Goal: Transaction & Acquisition: Download file/media

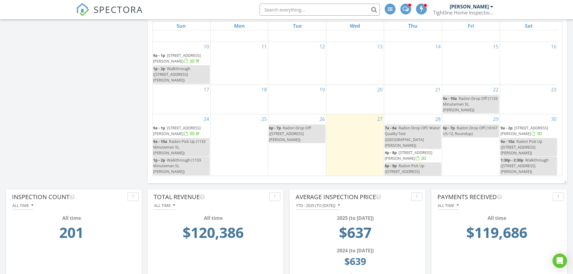
scroll to position [90, 0]
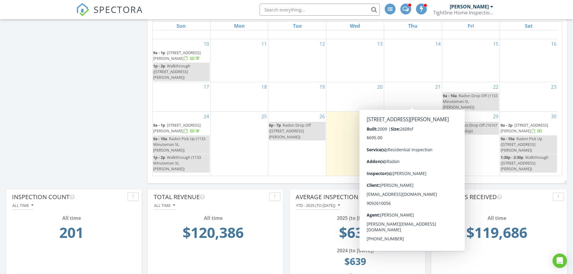
click at [416, 147] on span "224 Viceroy St, Billings 59101" at bounding box center [409, 152] width 48 height 11
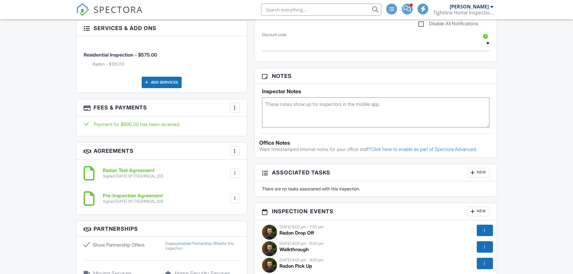
scroll to position [391, 0]
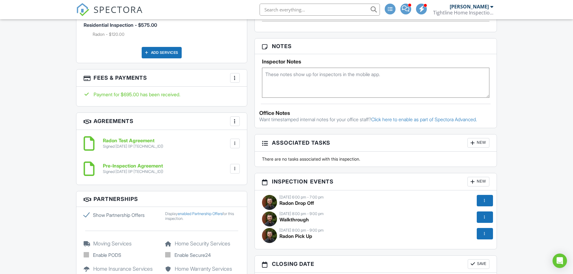
click at [236, 169] on div at bounding box center [235, 169] width 6 height 6
click at [220, 215] on li "Download" at bounding box center [219, 215] width 34 height 15
click at [236, 143] on div at bounding box center [235, 143] width 6 height 6
click at [219, 193] on li "Download" at bounding box center [219, 190] width 34 height 15
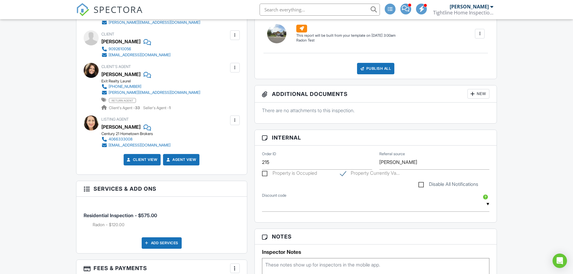
scroll to position [180, 0]
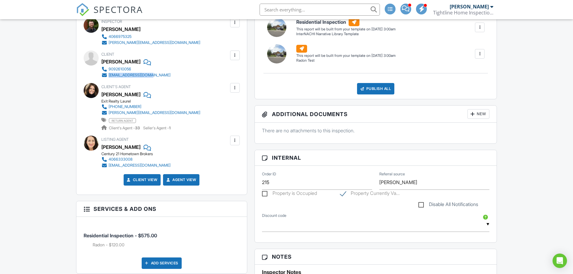
drag, startPoint x: 154, startPoint y: 76, endPoint x: 109, endPoint y: 76, distance: 44.8
click at [109, 76] on div "9092610056 [EMAIL_ADDRESS][DOMAIN_NAME]" at bounding box center [138, 72] width 74 height 12
copy div "[EMAIL_ADDRESS][DOMAIN_NAME]"
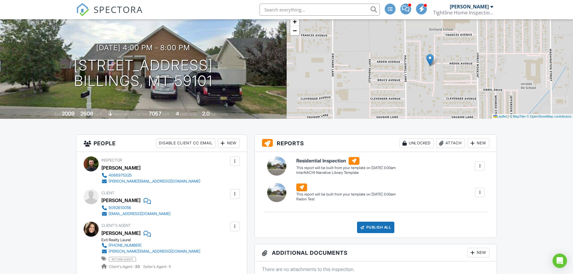
scroll to position [0, 0]
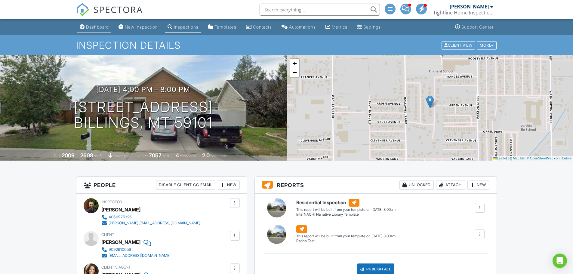
click at [87, 27] on div "Dashboard" at bounding box center [97, 26] width 23 height 5
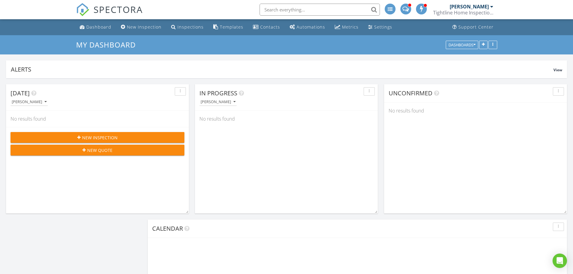
scroll to position [129, 183]
